Goal: Check status: Check status

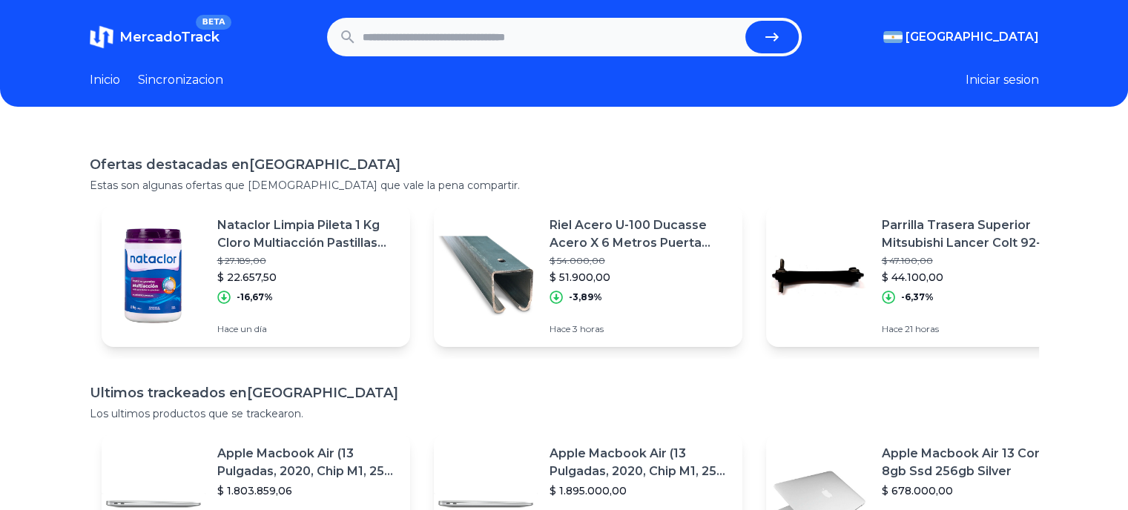
click at [415, 45] on input "text" at bounding box center [551, 37] width 377 height 33
paste input "**********"
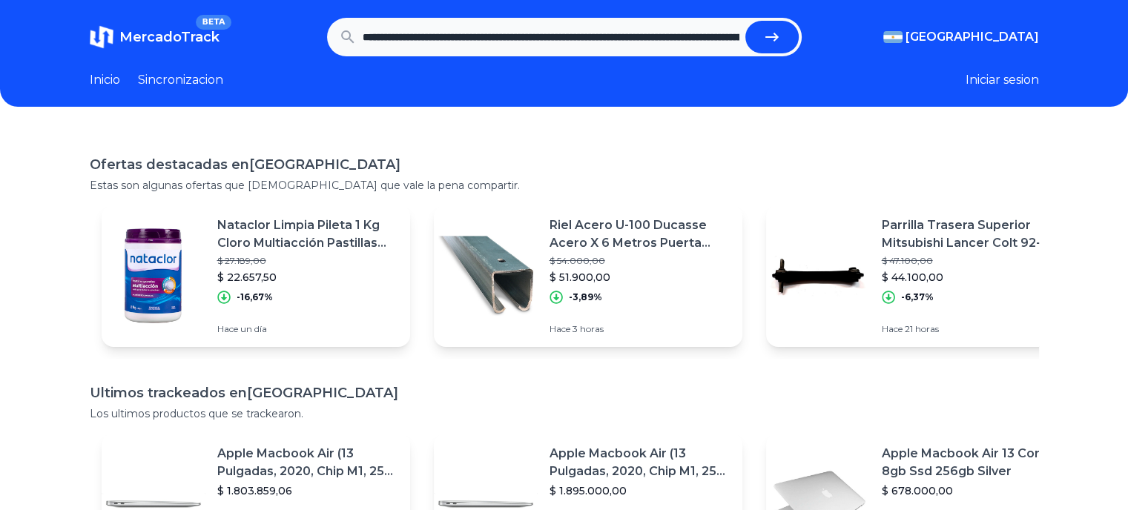
scroll to position [0, 382]
click at [746, 21] on button "submit" at bounding box center [772, 37] width 53 height 33
type input "**********"
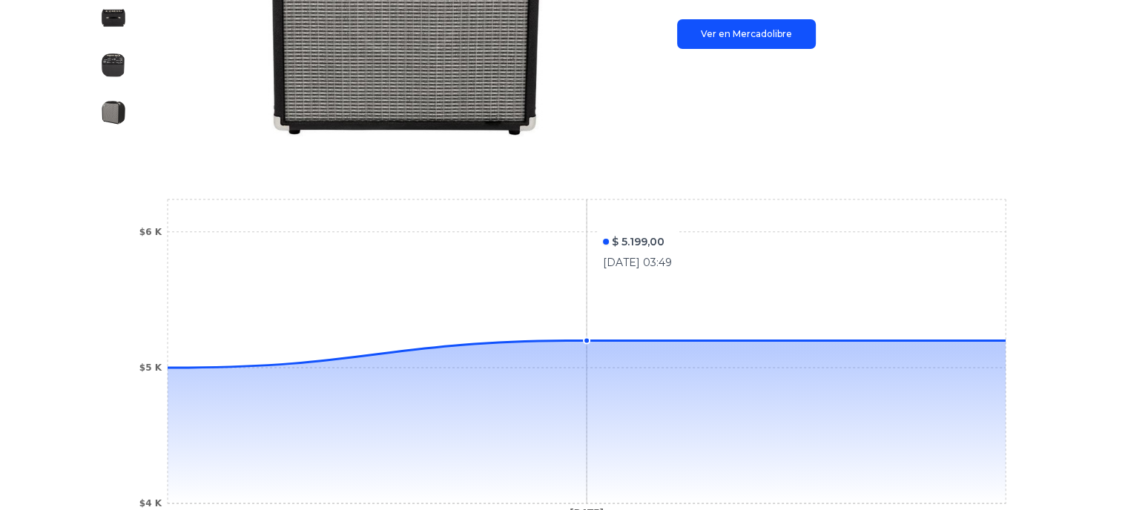
scroll to position [580, 0]
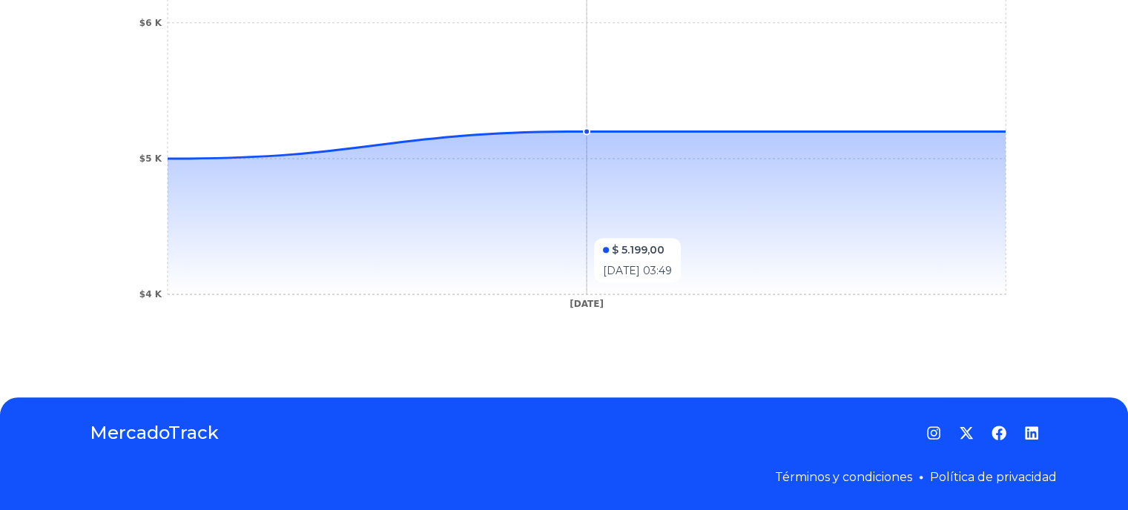
click at [623, 231] on icon at bounding box center [587, 212] width 838 height 163
click at [590, 131] on circle at bounding box center [587, 131] width 6 height 6
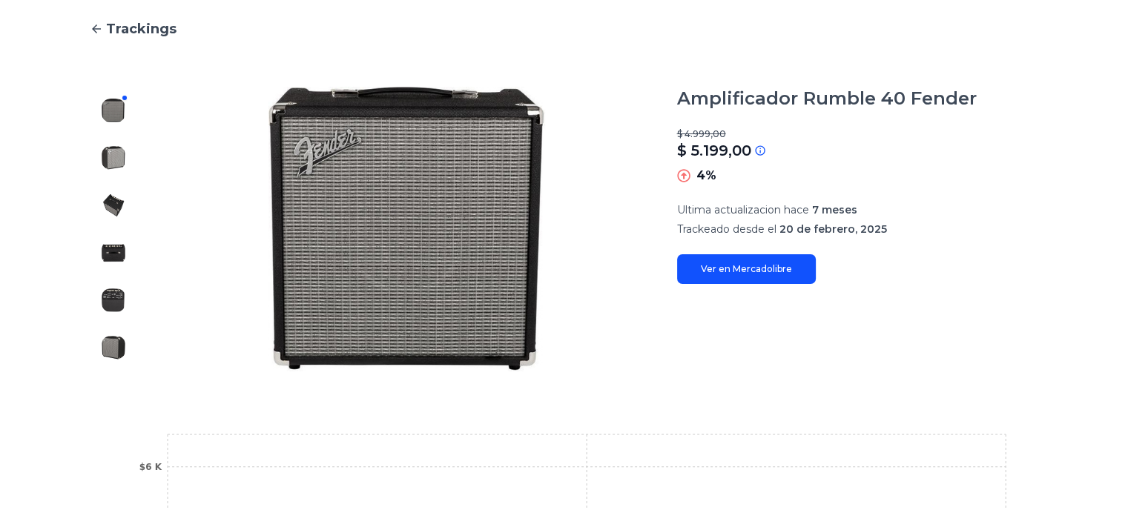
scroll to position [135, 0]
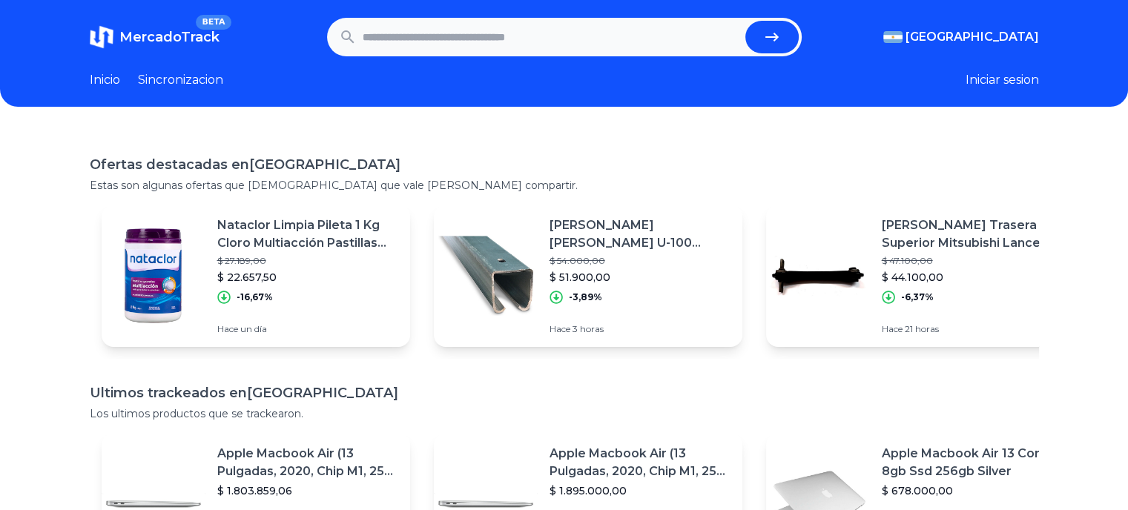
click at [510, 287] on img at bounding box center [486, 276] width 104 height 104
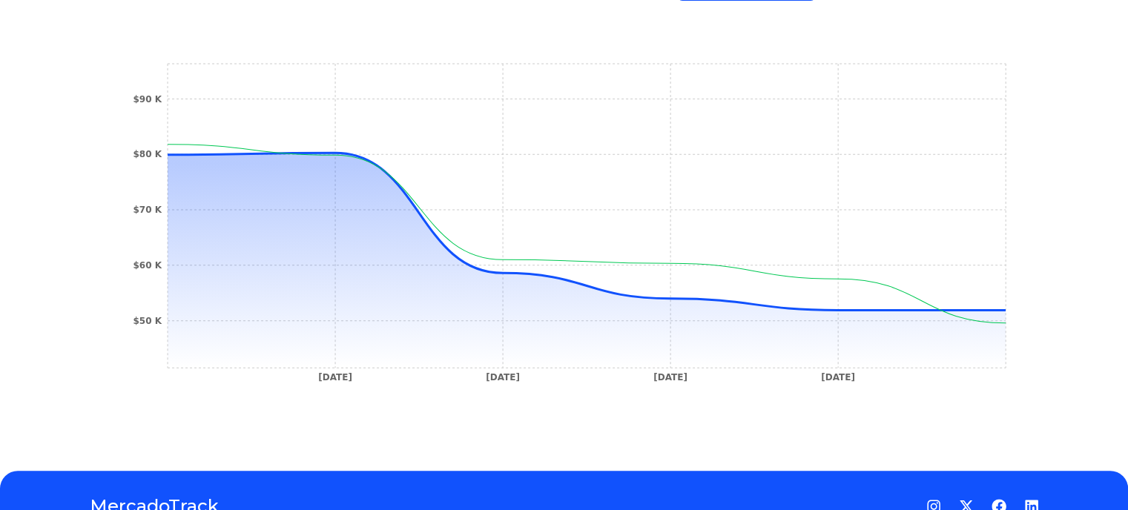
scroll to position [442, 0]
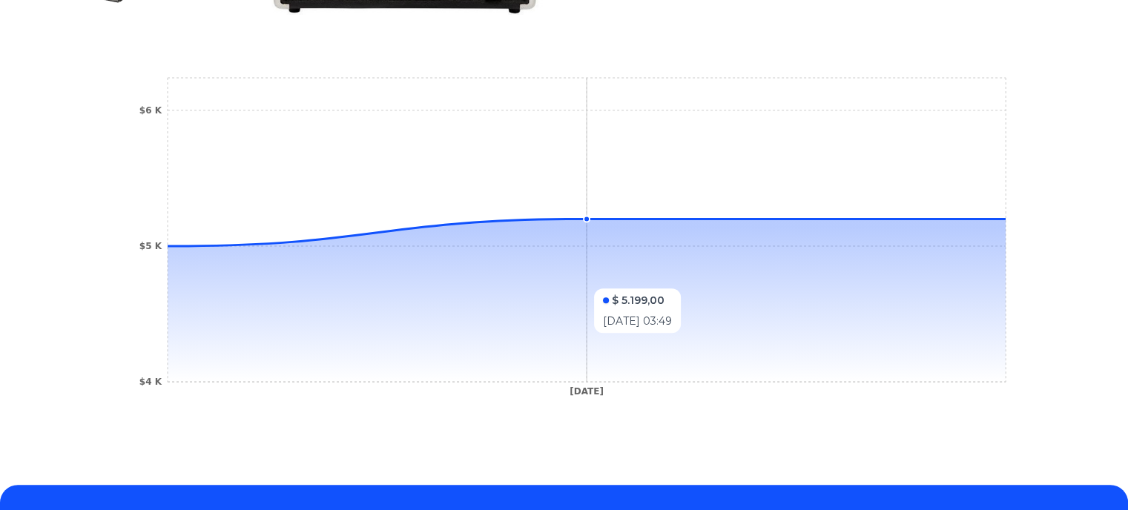
scroll to position [519, 0]
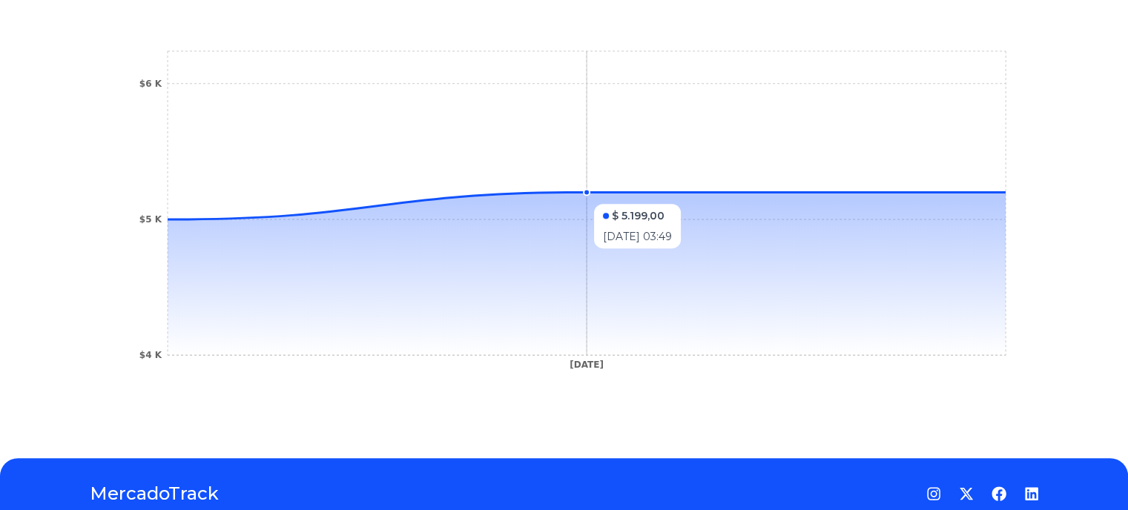
click at [421, 197] on icon "[DATE] $4 K $5 K $6 K" at bounding box center [564, 214] width 890 height 334
click at [440, 197] on icon "15 Mar 25 $4 K $5 K $6 K" at bounding box center [564, 214] width 890 height 334
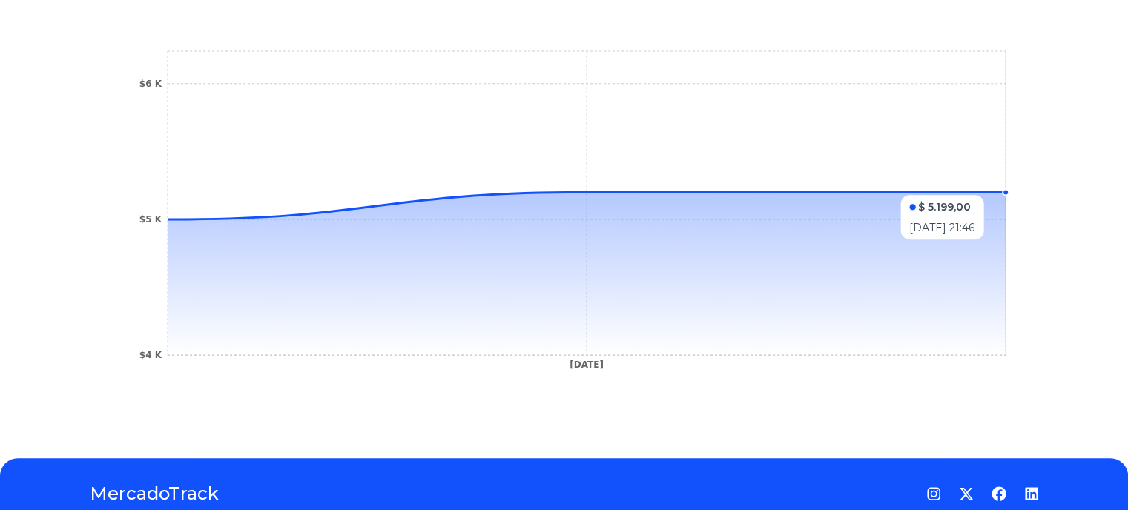
click at [899, 188] on icon "15 Mar 25 $4 K $5 K $6 K" at bounding box center [564, 214] width 890 height 334
click at [1016, 191] on section "15 Mar 25 $4 K $5 K $6 K $ 5.199,00 12/10/2025 21:46" at bounding box center [565, 214] width 950 height 393
click at [1009, 191] on circle at bounding box center [1006, 192] width 6 height 6
drag, startPoint x: 1010, startPoint y: 191, endPoint x: 1008, endPoint y: 224, distance: 32.7
click at [1008, 224] on icon "15 Mar 25 $4 K $5 K $6 K" at bounding box center [564, 214] width 890 height 334
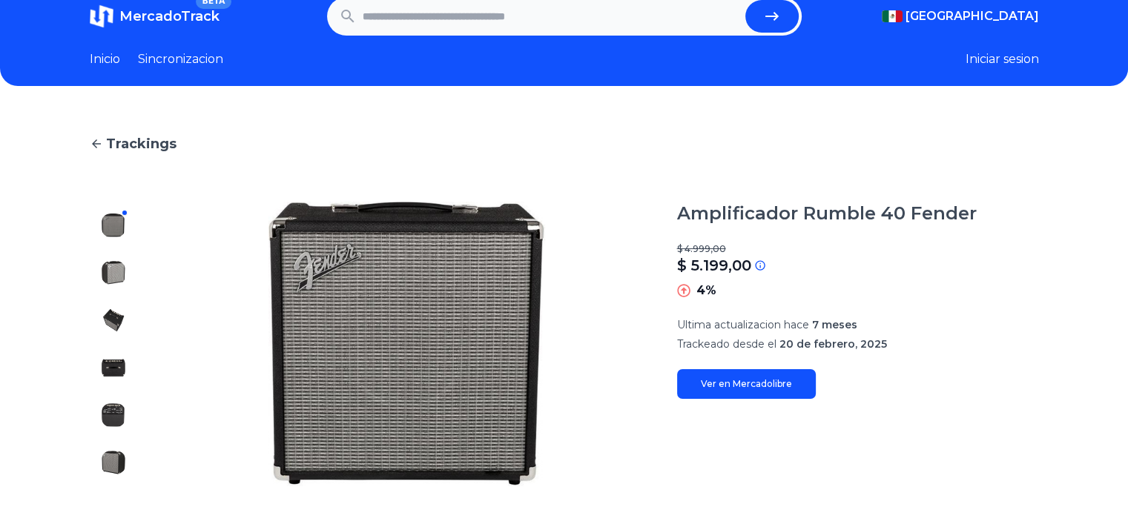
scroll to position [0, 0]
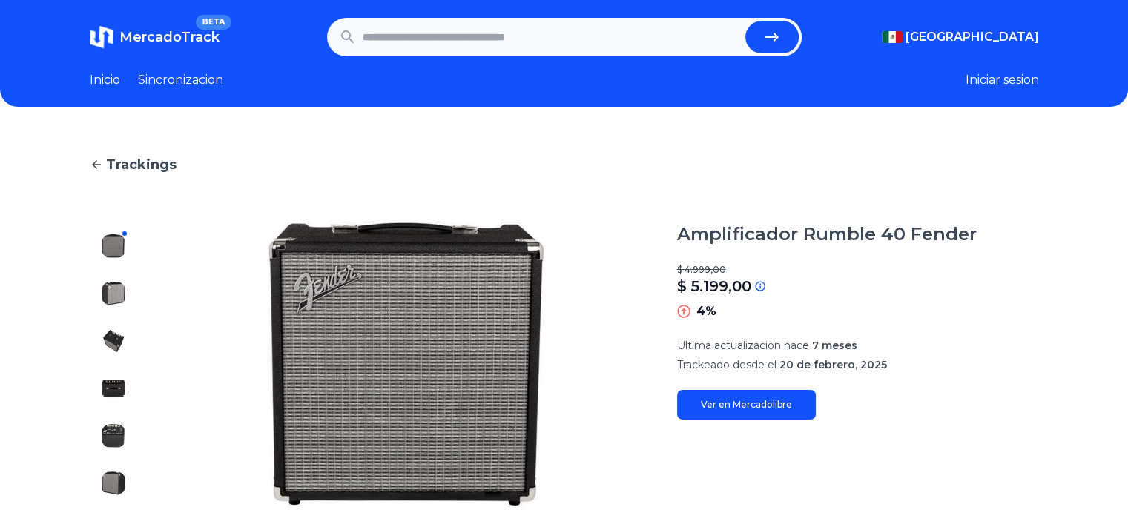
click at [149, 45] on h1 "MercadoTrack BETA" at bounding box center [169, 37] width 100 height 21
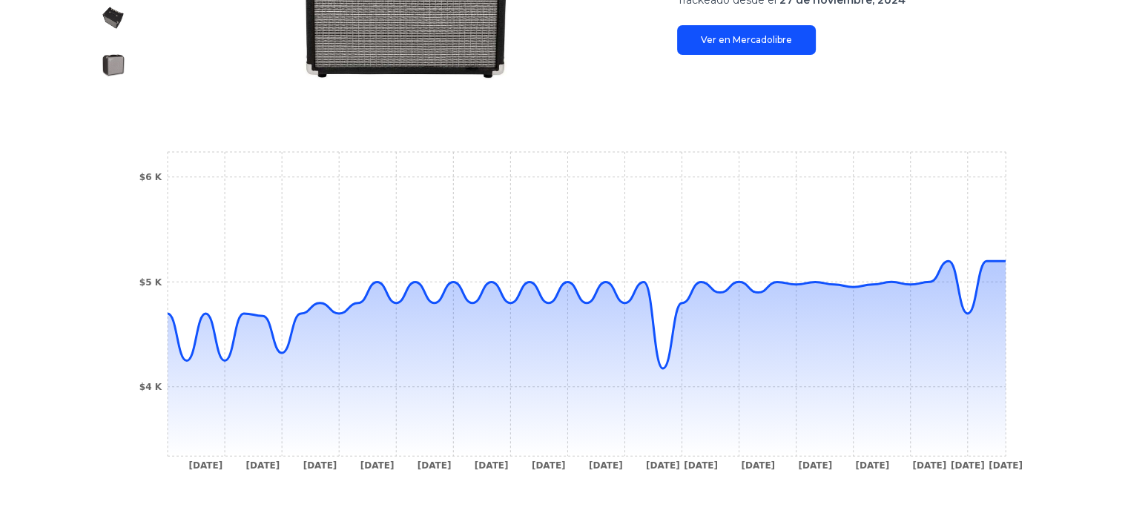
scroll to position [445, 0]
